Goal: Information Seeking & Learning: Learn about a topic

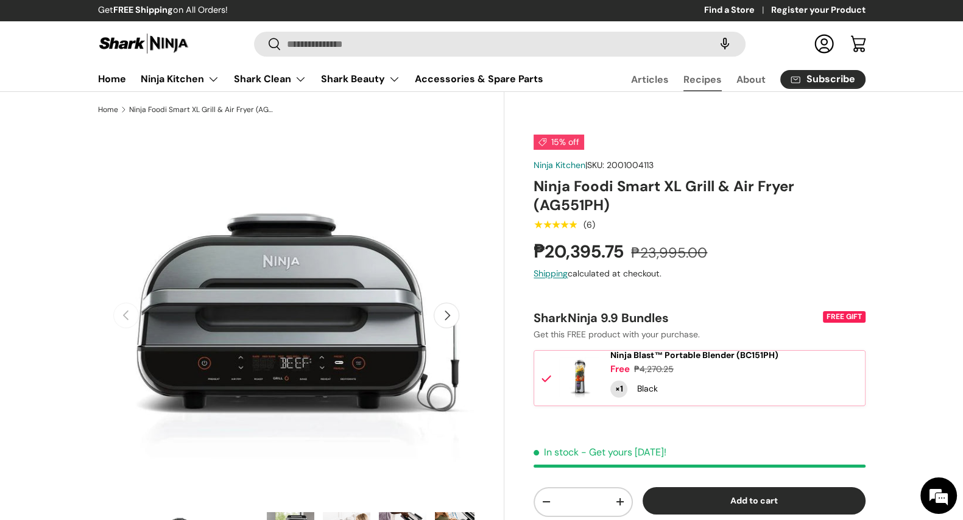
click at [698, 80] on link "Recipes" at bounding box center [703, 80] width 38 height 24
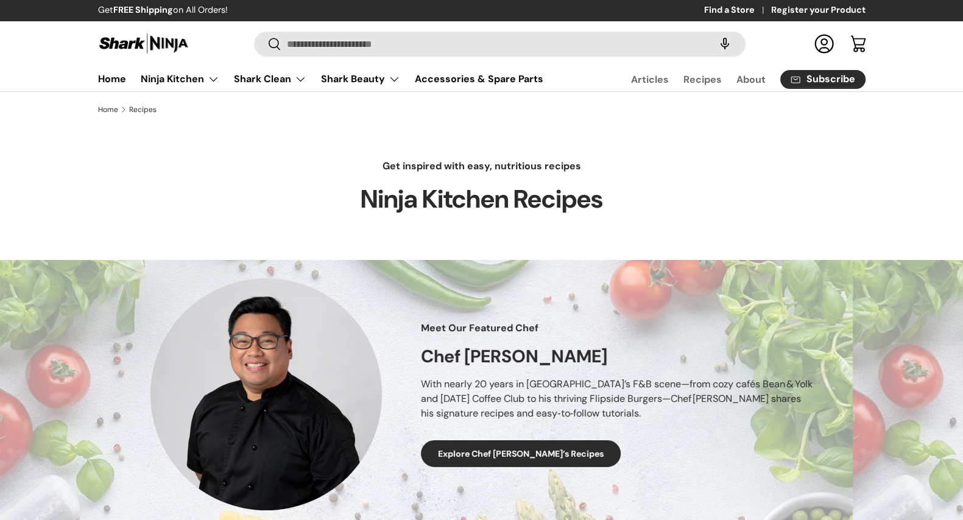
scroll to position [152, 0]
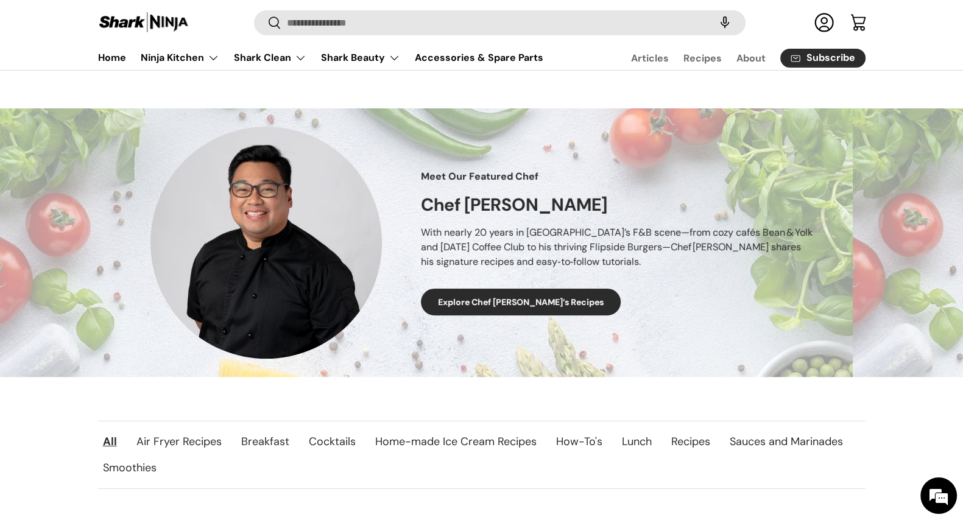
click at [517, 297] on link "Explore Chef Ed’s Recipes" at bounding box center [521, 302] width 200 height 27
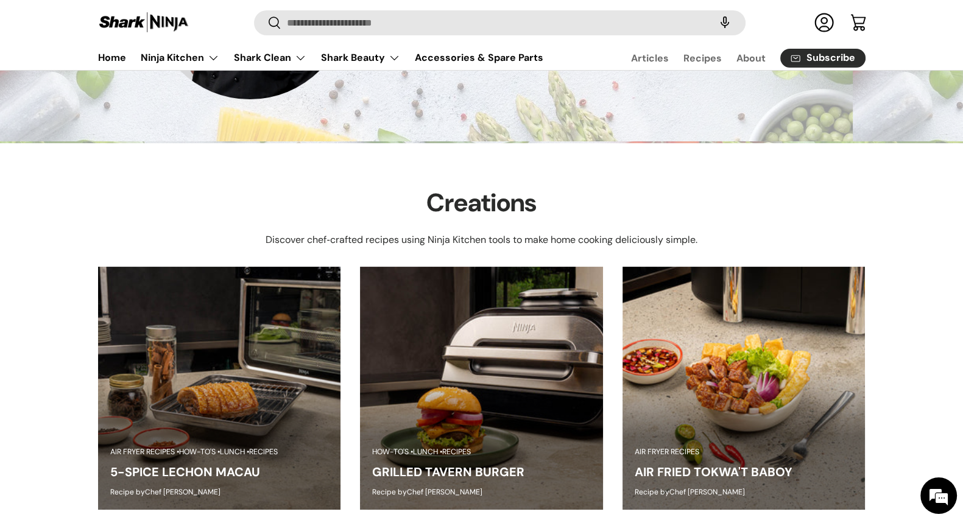
scroll to position [304, 0]
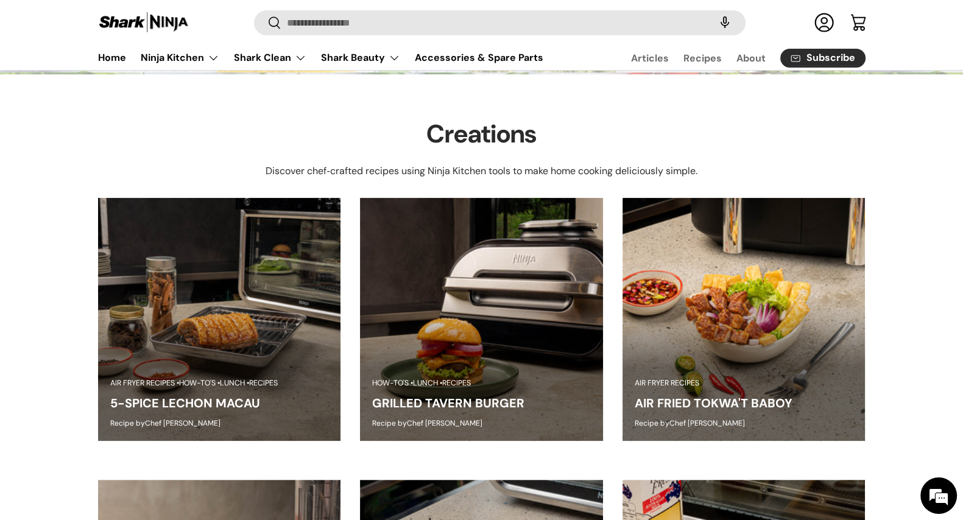
click at [765, 344] on img at bounding box center [744, 319] width 243 height 243
click at [128, 20] on img at bounding box center [143, 23] width 91 height 24
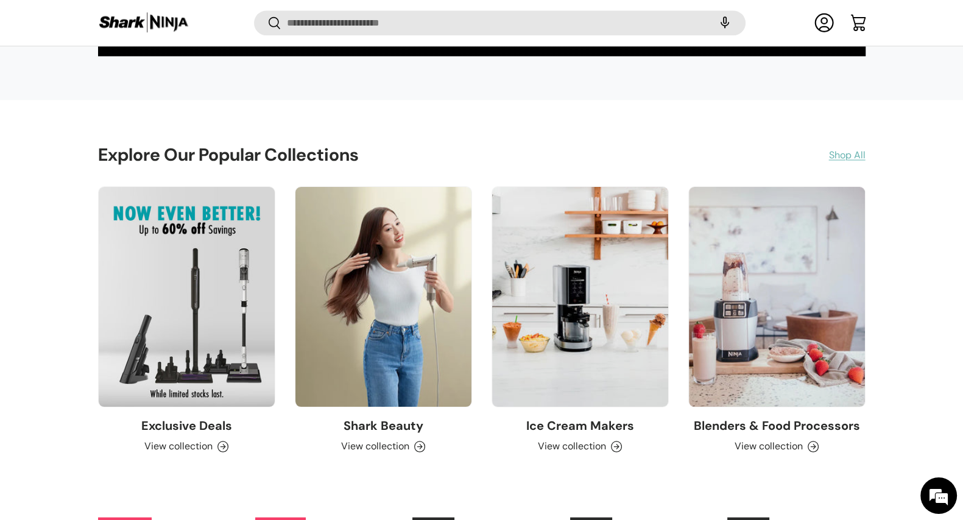
click at [844, 157] on link "Shop All" at bounding box center [847, 155] width 37 height 15
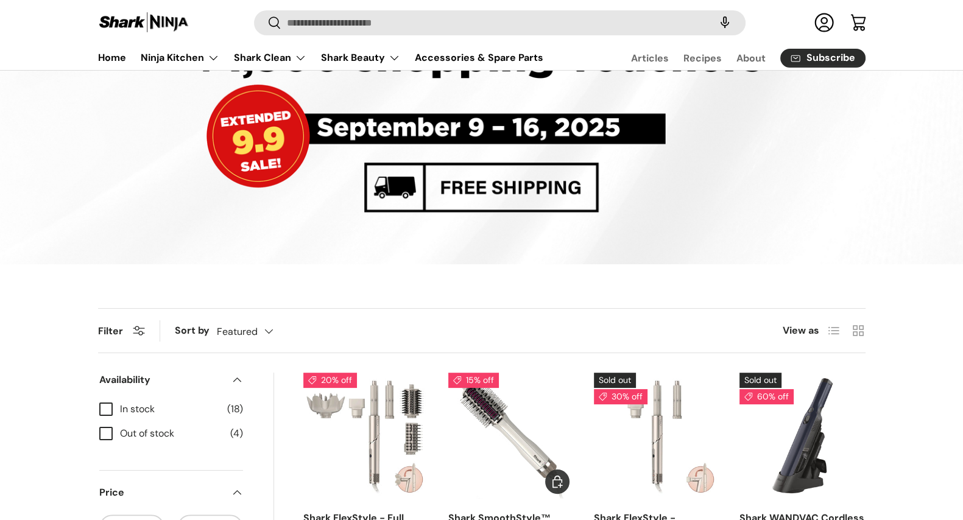
scroll to position [381, 0]
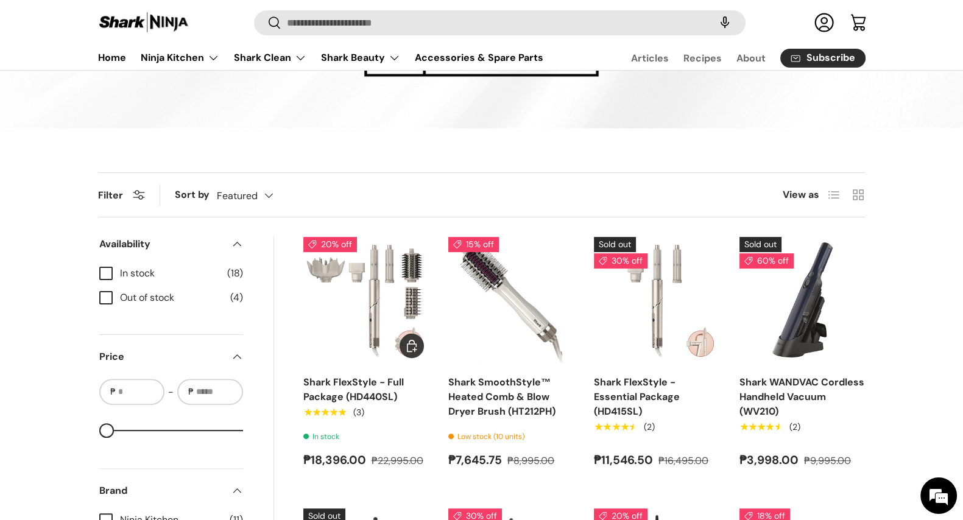
click at [0, 0] on img "Shark FlexStyle - Full Package (HD440SL)" at bounding box center [0, 0] width 0 height 0
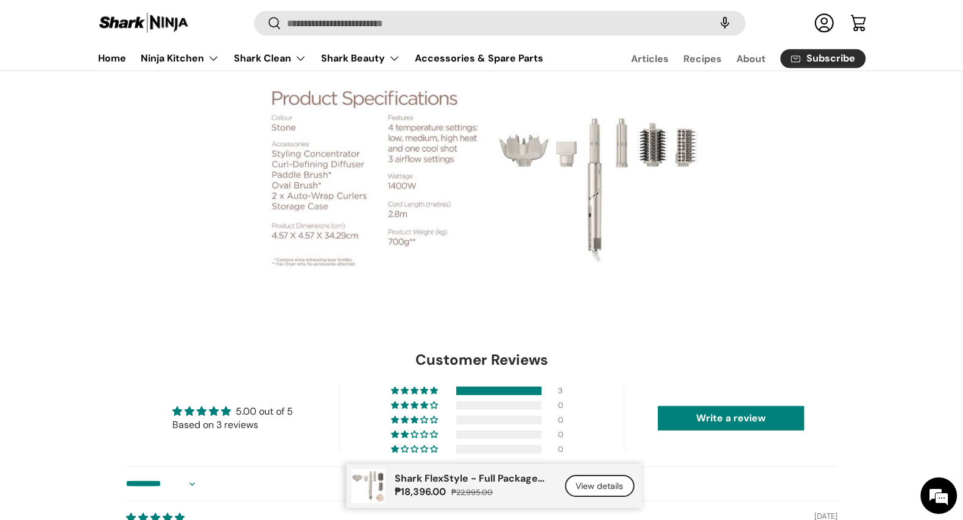
scroll to position [4189, 0]
